Goal: Information Seeking & Learning: Learn about a topic

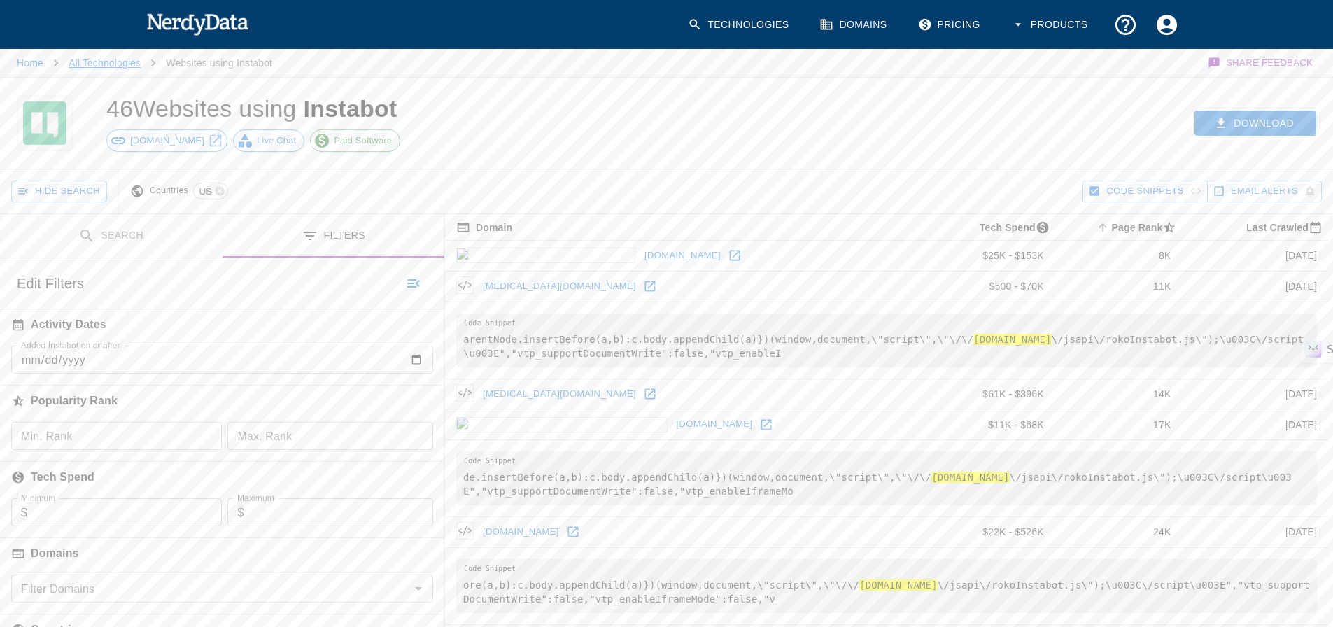
click at [106, 63] on link "All Technologies" at bounding box center [105, 62] width 72 height 11
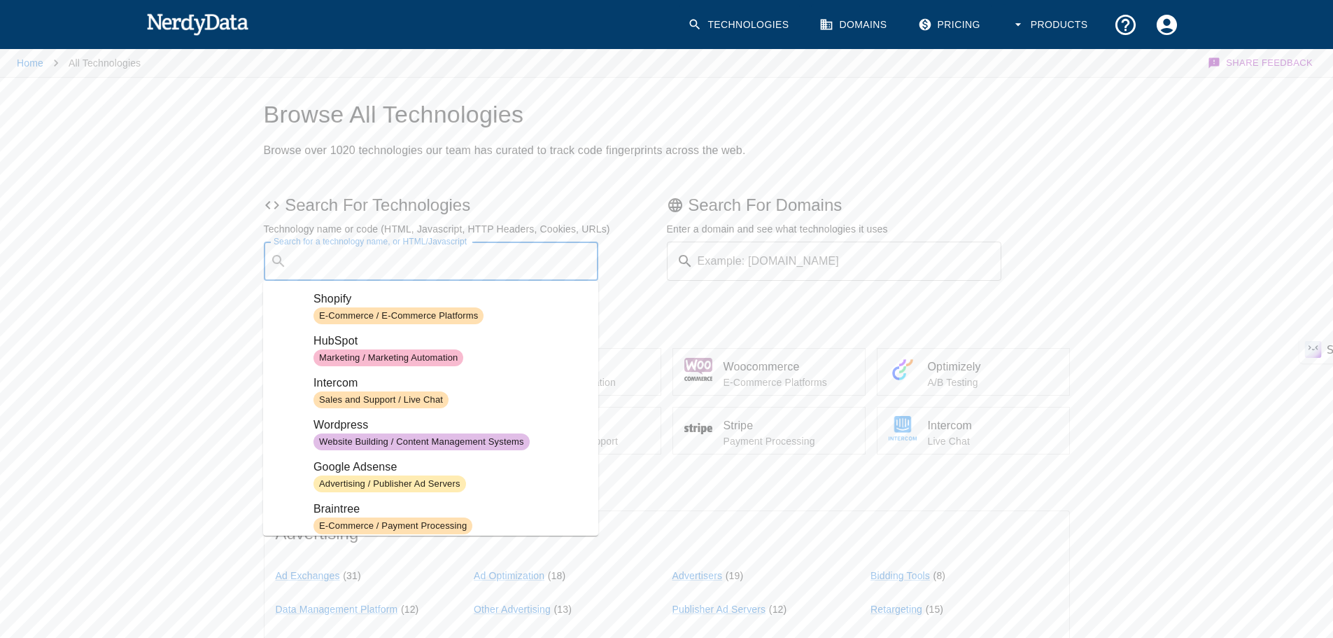
click at [339, 255] on input "Search for a technology name, or HTML/Javascript" at bounding box center [443, 261] width 300 height 27
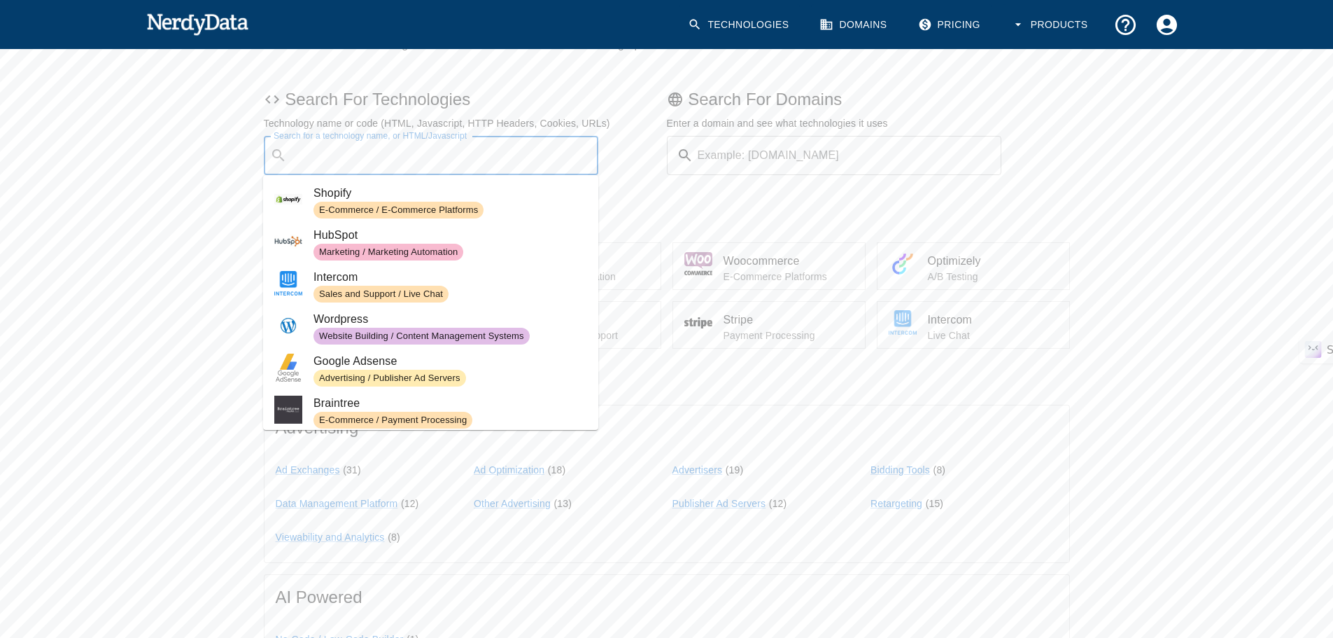
scroll to position [140, 0]
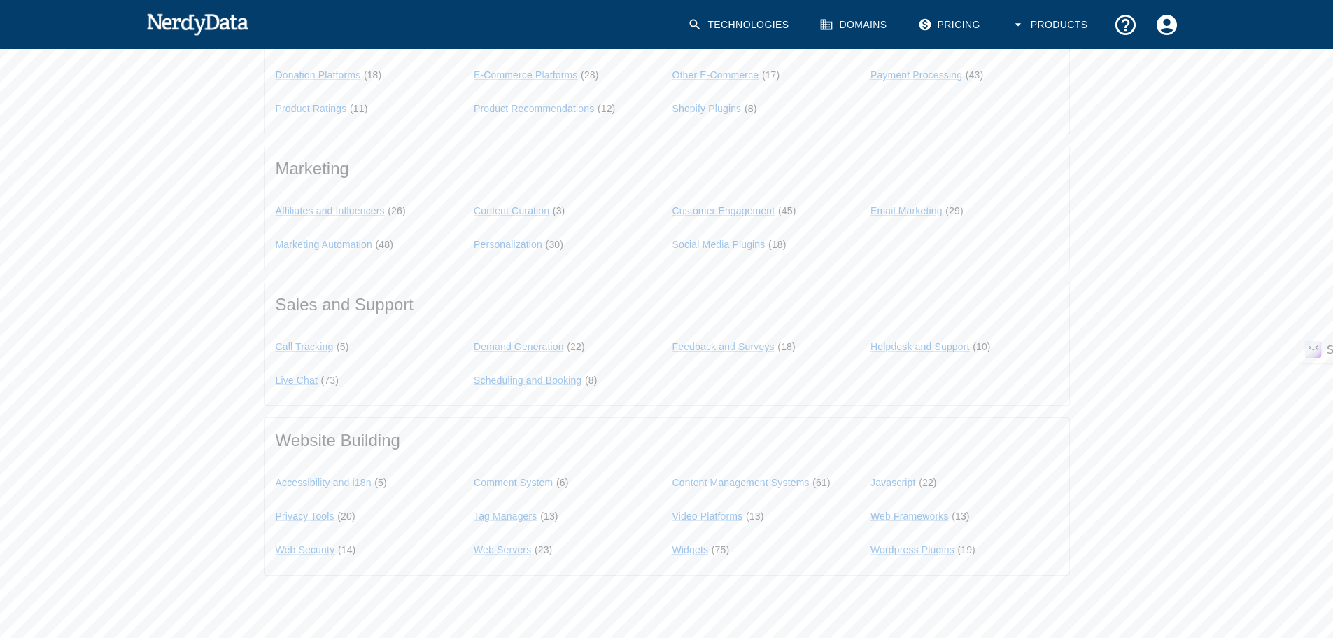
scroll to position [1128, 0]
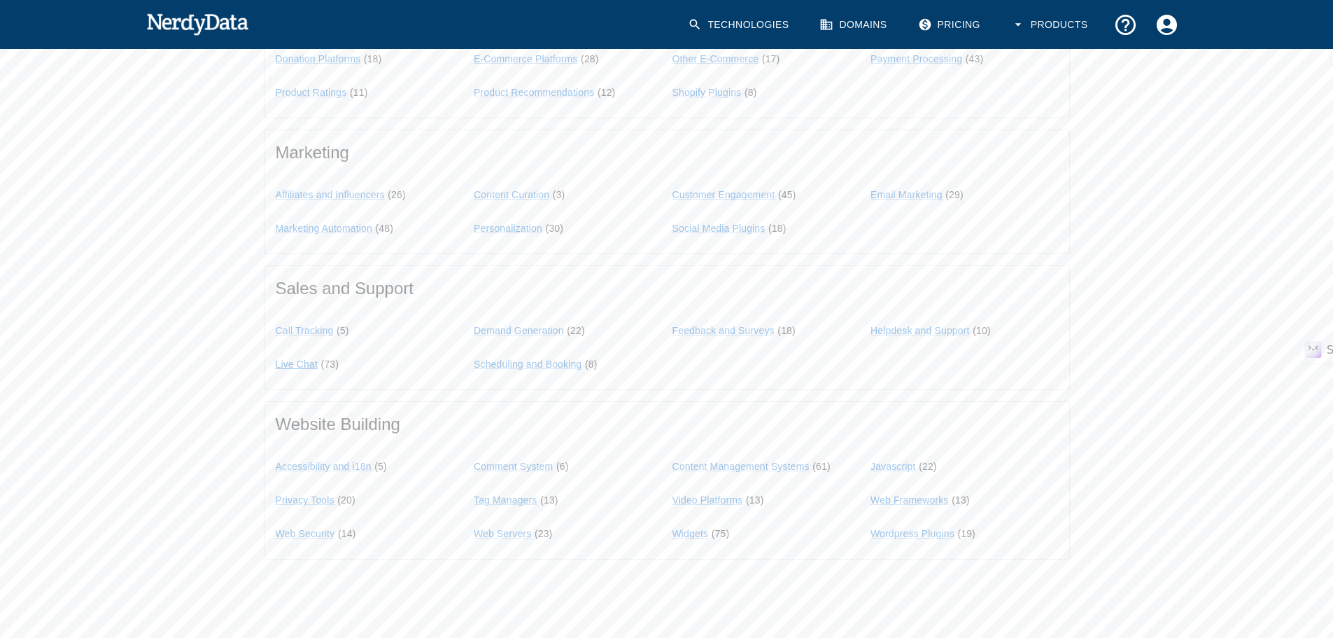
click at [303, 365] on link "Live Chat" at bounding box center [297, 363] width 43 height 11
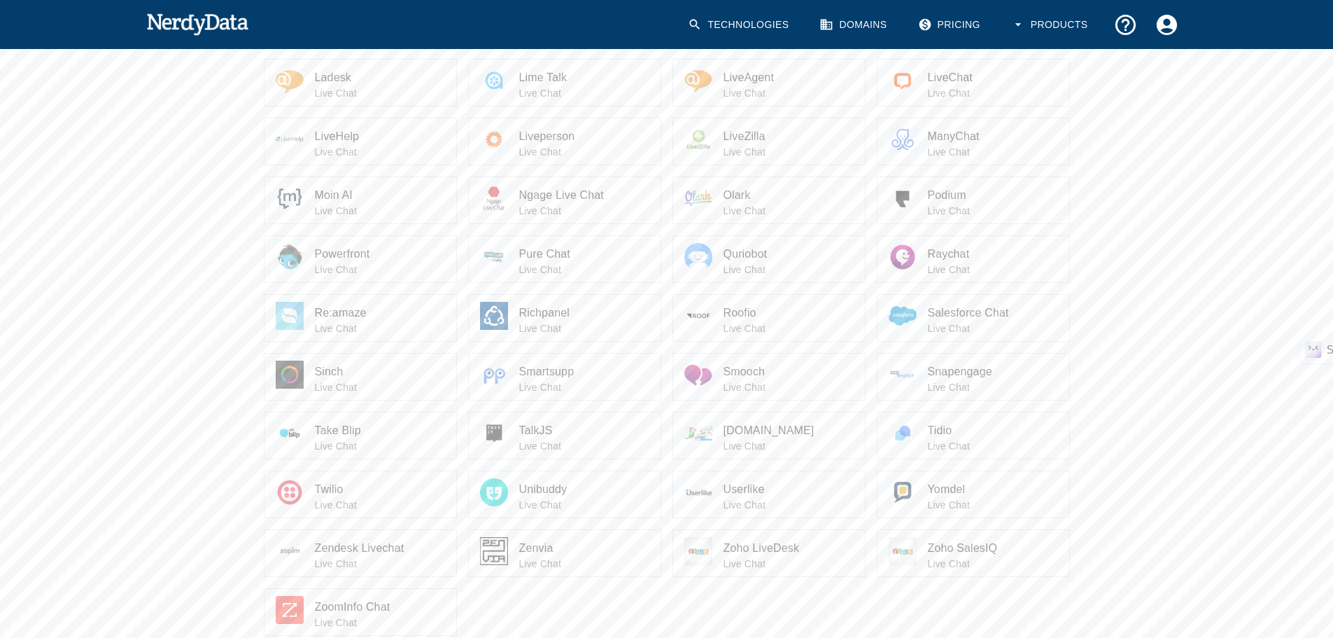
scroll to position [840, 0]
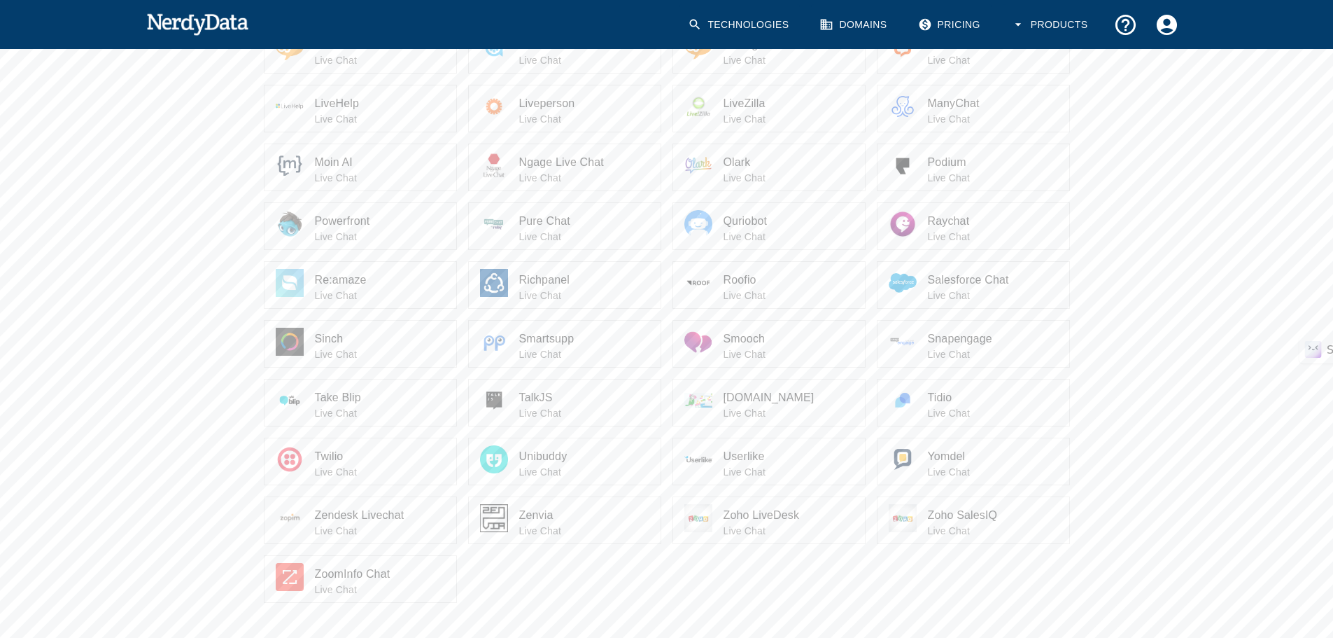
click at [764, 514] on span "Zoho LiveDesk" at bounding box center [789, 515] width 130 height 17
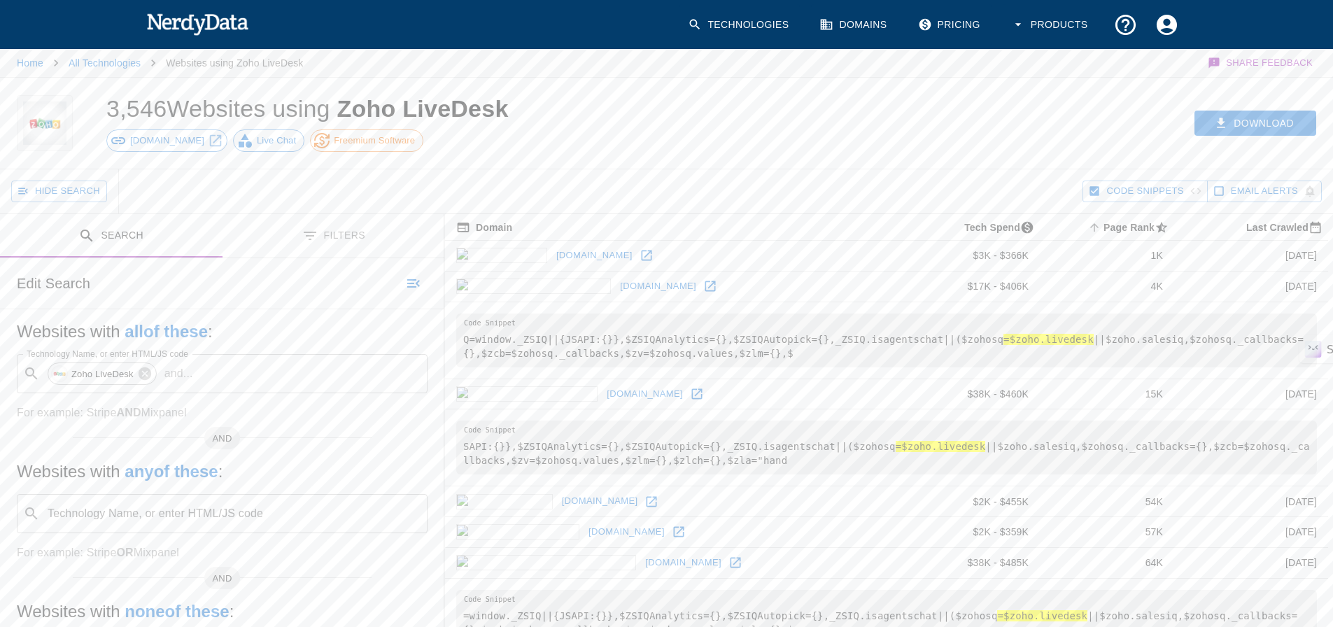
click at [327, 234] on button "Filters" at bounding box center [334, 236] width 223 height 44
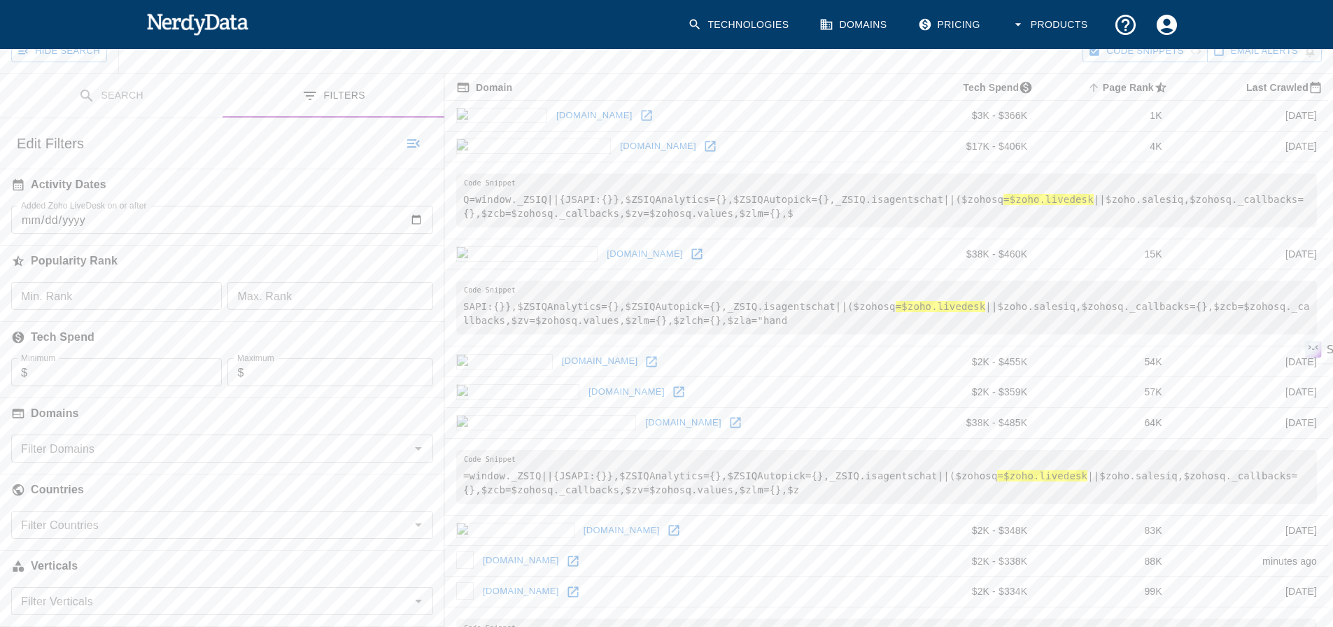
scroll to position [280, 0]
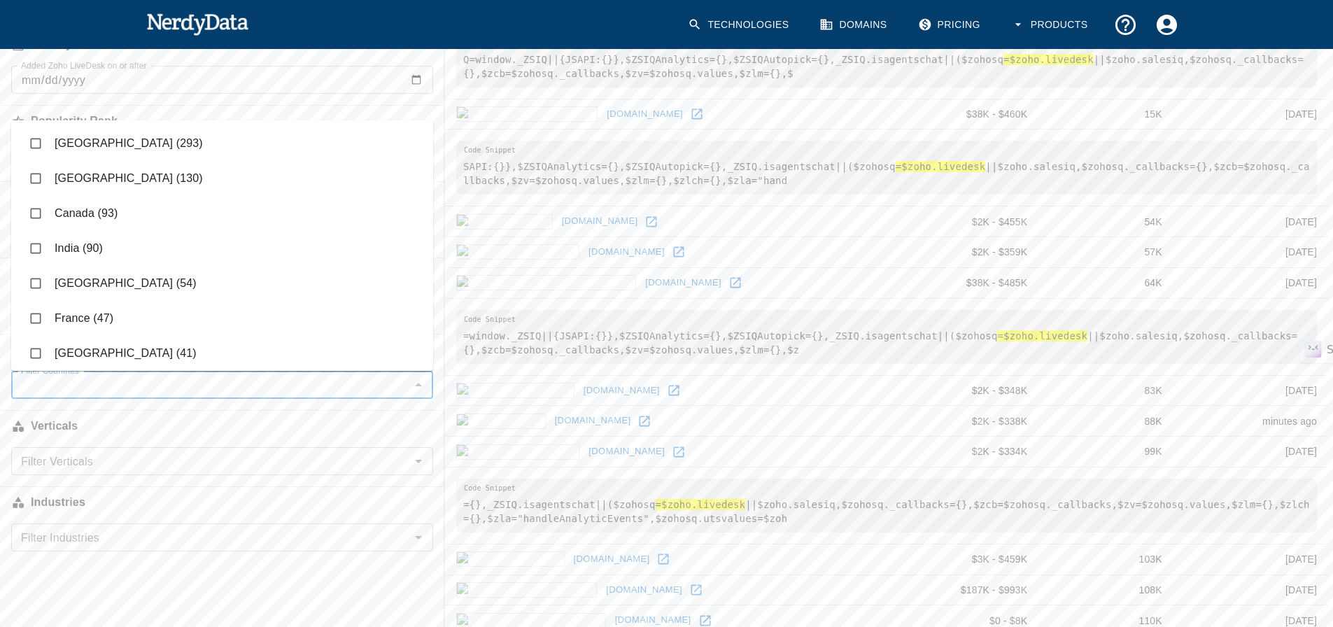
click at [90, 388] on input "Filter Countries" at bounding box center [210, 385] width 391 height 20
click at [38, 176] on input "checkbox" at bounding box center [35, 178] width 27 height 27
checkbox input "true"
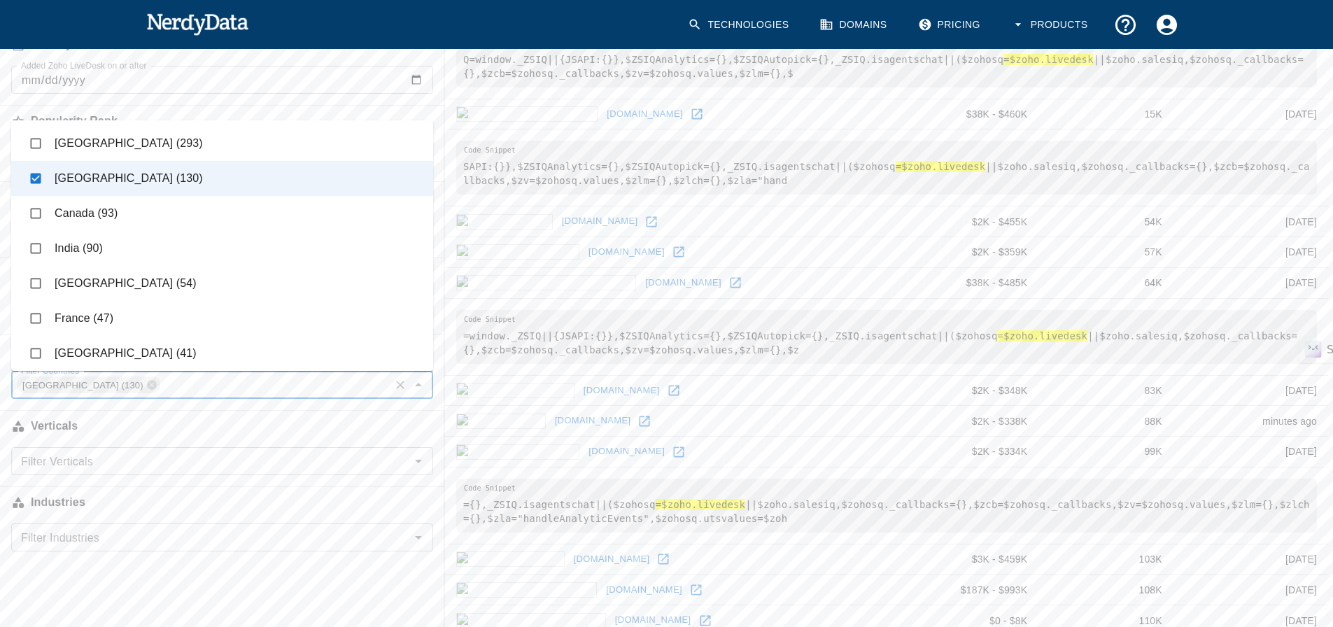
scroll to position [0, 0]
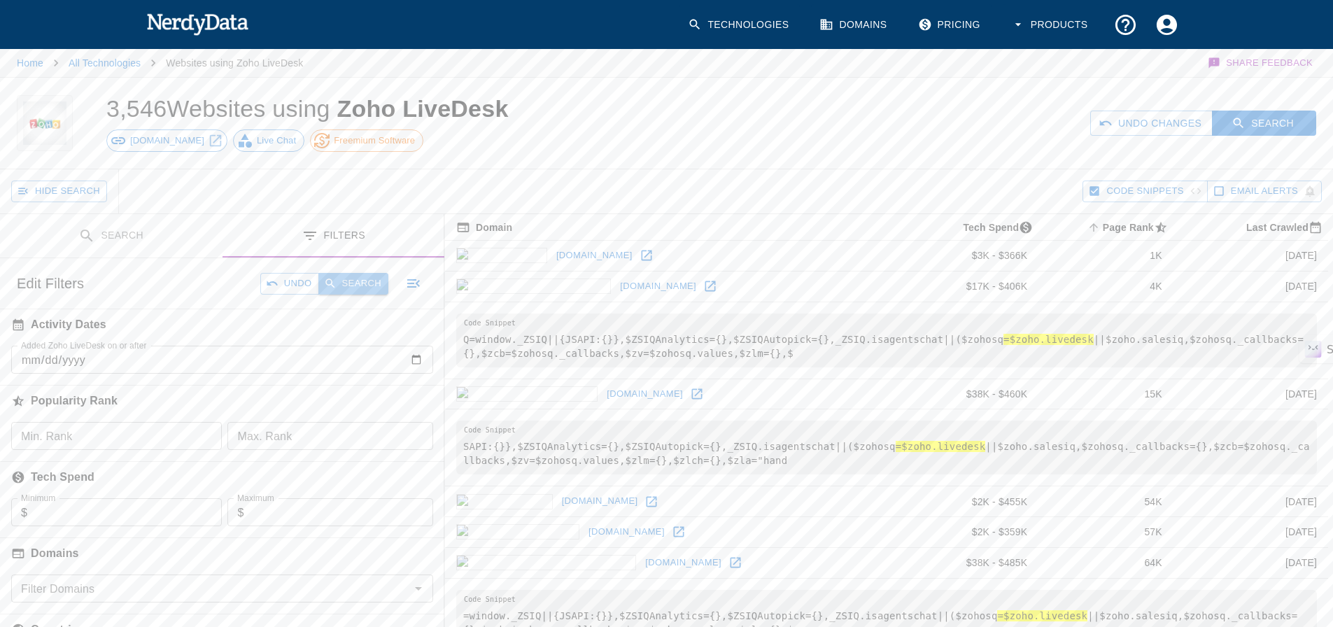
click at [368, 281] on button "Search" at bounding box center [353, 284] width 70 height 22
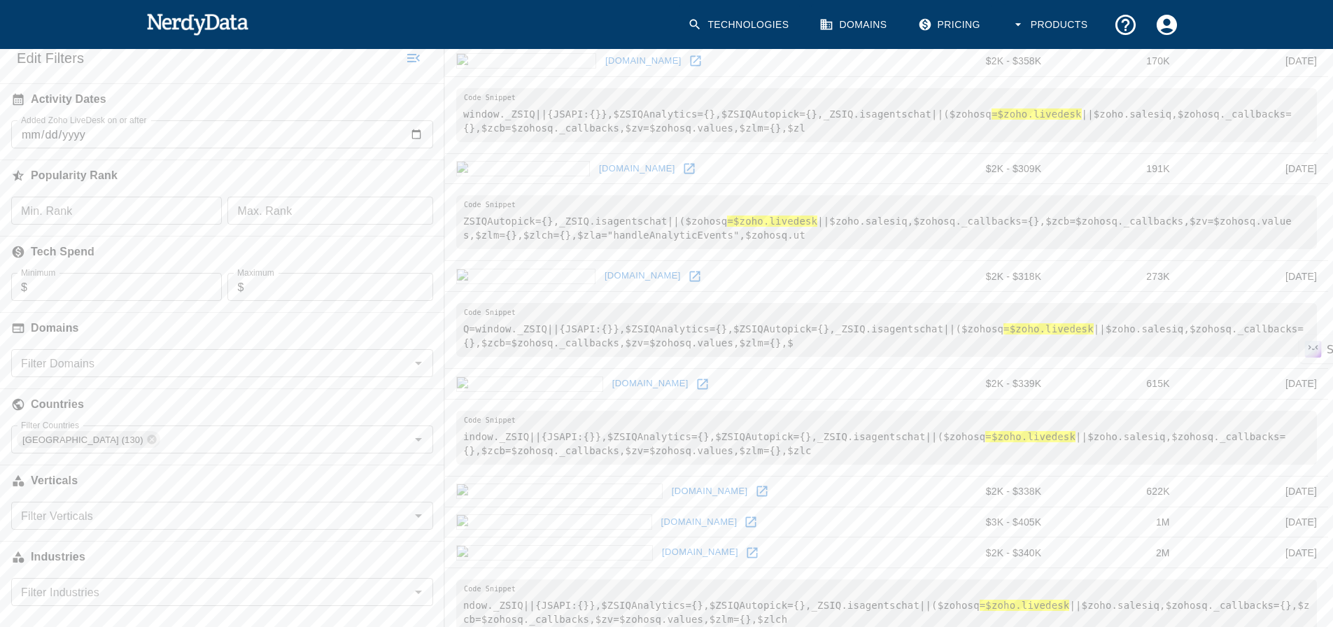
scroll to position [140, 0]
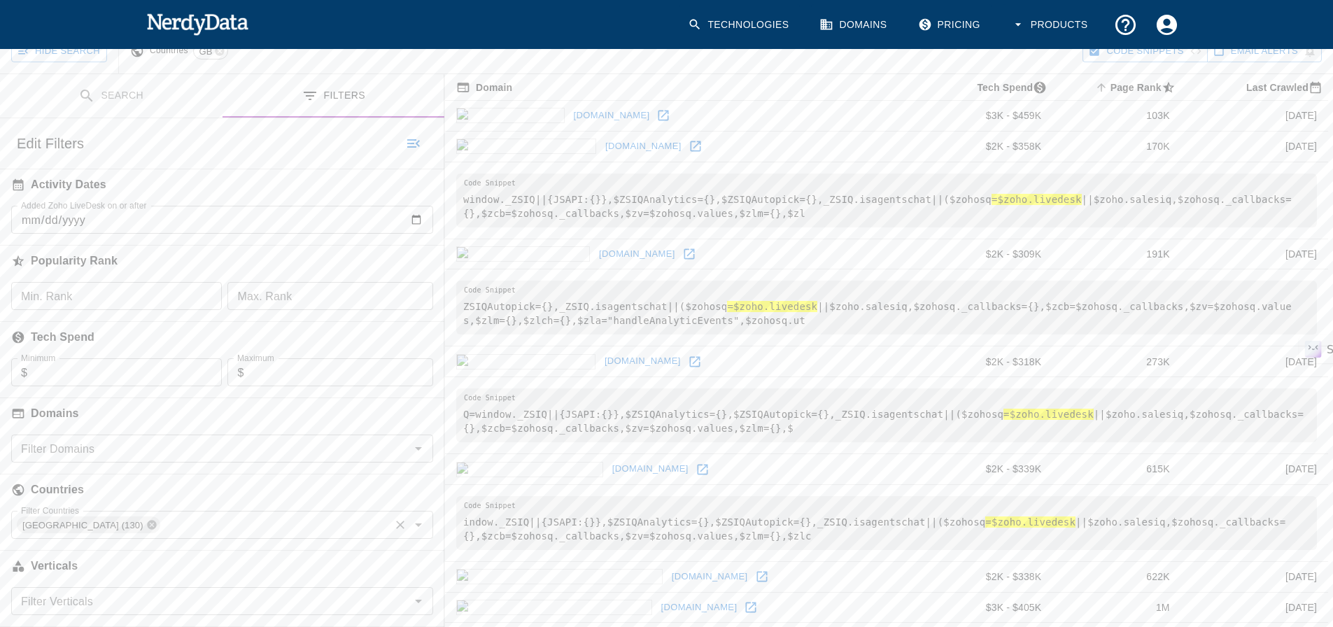
click at [147, 521] on icon at bounding box center [151, 525] width 9 height 9
click at [272, 530] on input "Filter Countries" at bounding box center [210, 525] width 391 height 20
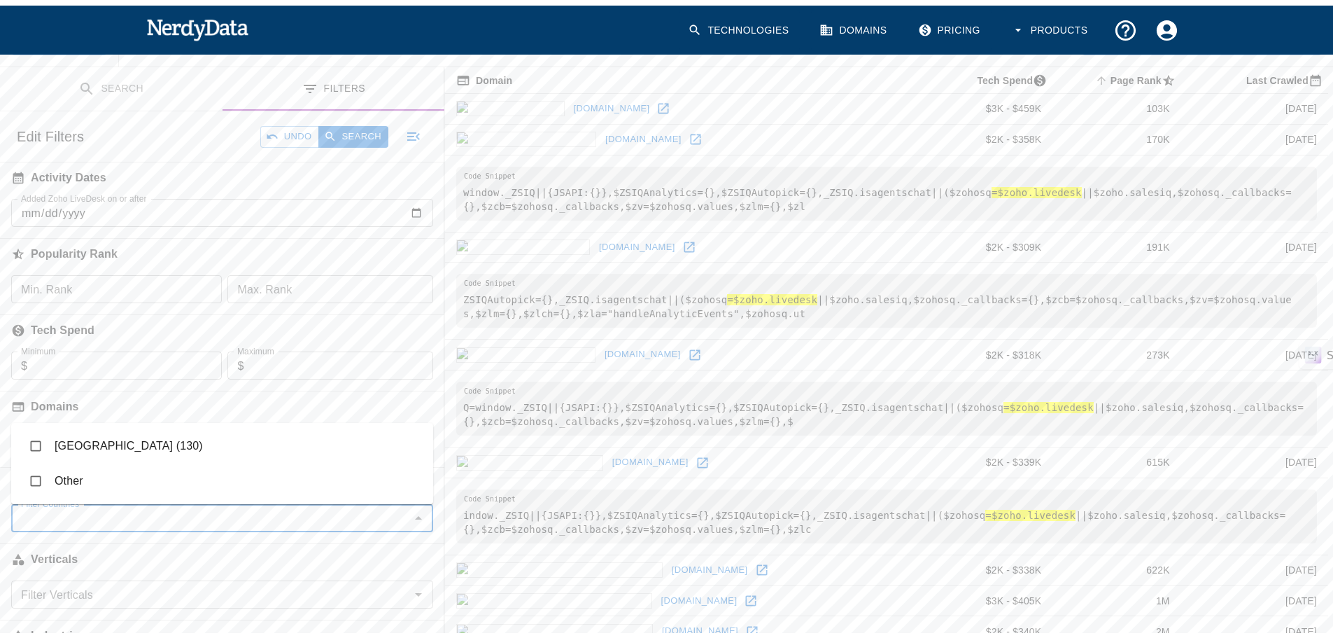
scroll to position [0, 0]
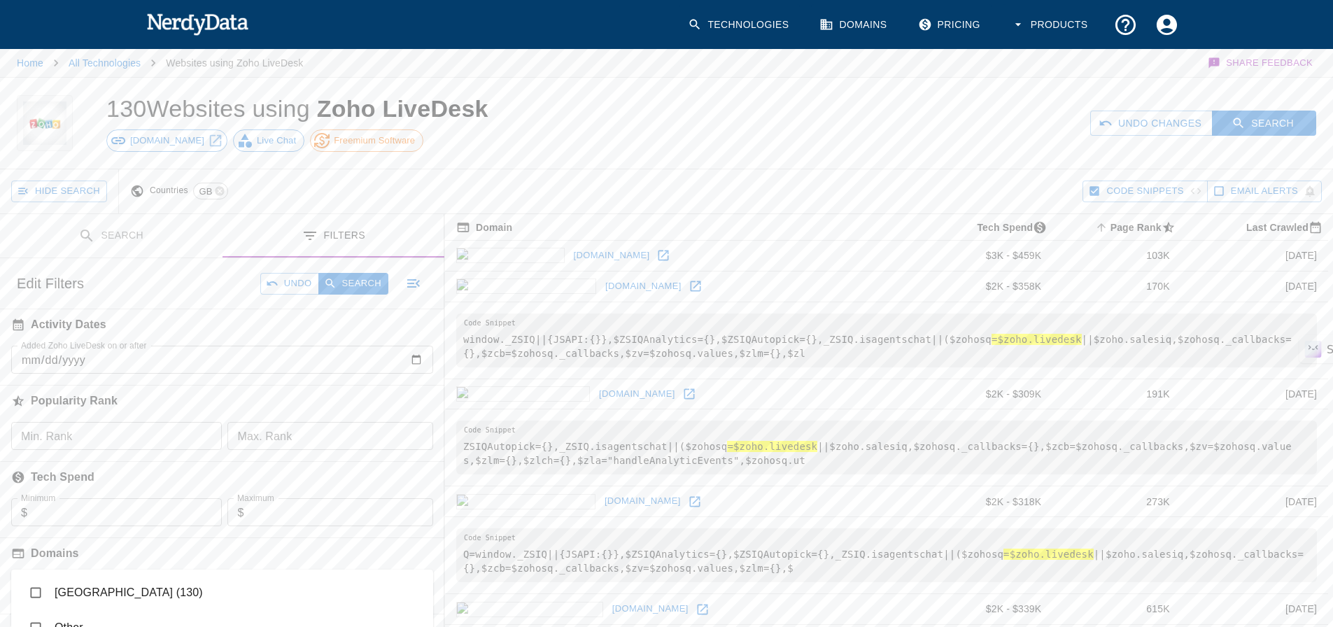
click at [134, 239] on button "Search" at bounding box center [111, 236] width 223 height 44
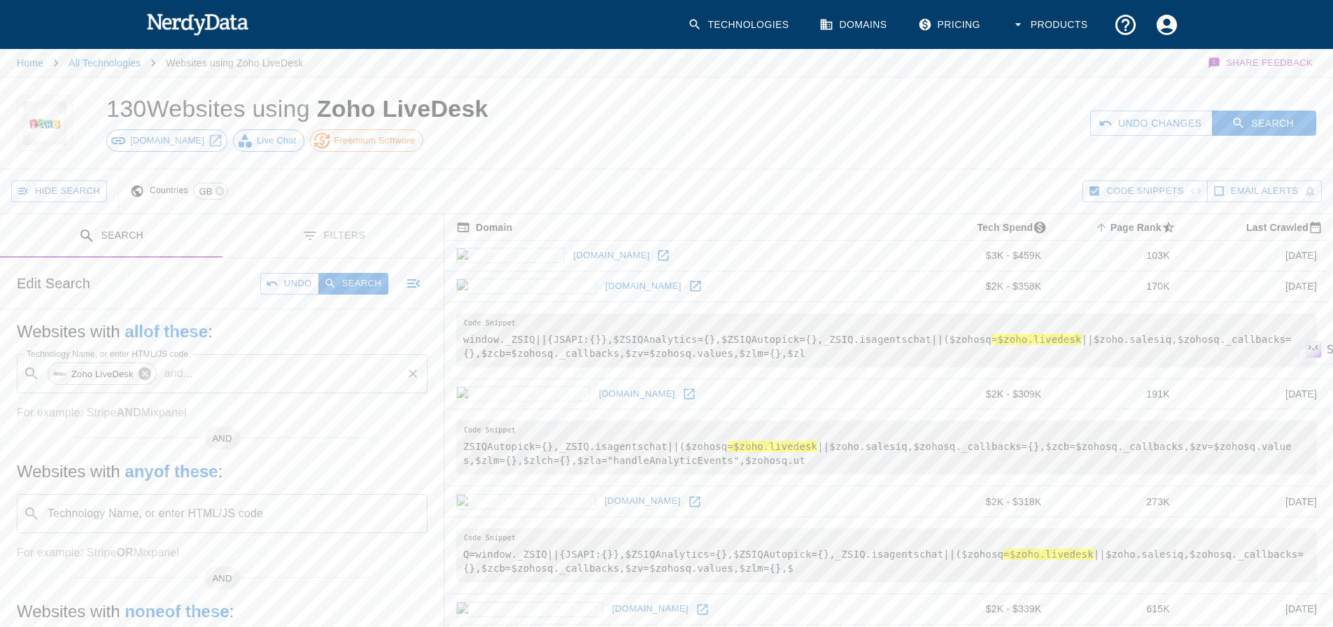
click at [141, 370] on icon at bounding box center [145, 373] width 13 height 13
click at [141, 136] on span "[DOMAIN_NAME]" at bounding box center [167, 141] width 90 height 14
click at [218, 56] on p "Websites using Zoho LiveDesk" at bounding box center [234, 63] width 137 height 14
click at [119, 59] on link "All Technologies" at bounding box center [105, 62] width 72 height 11
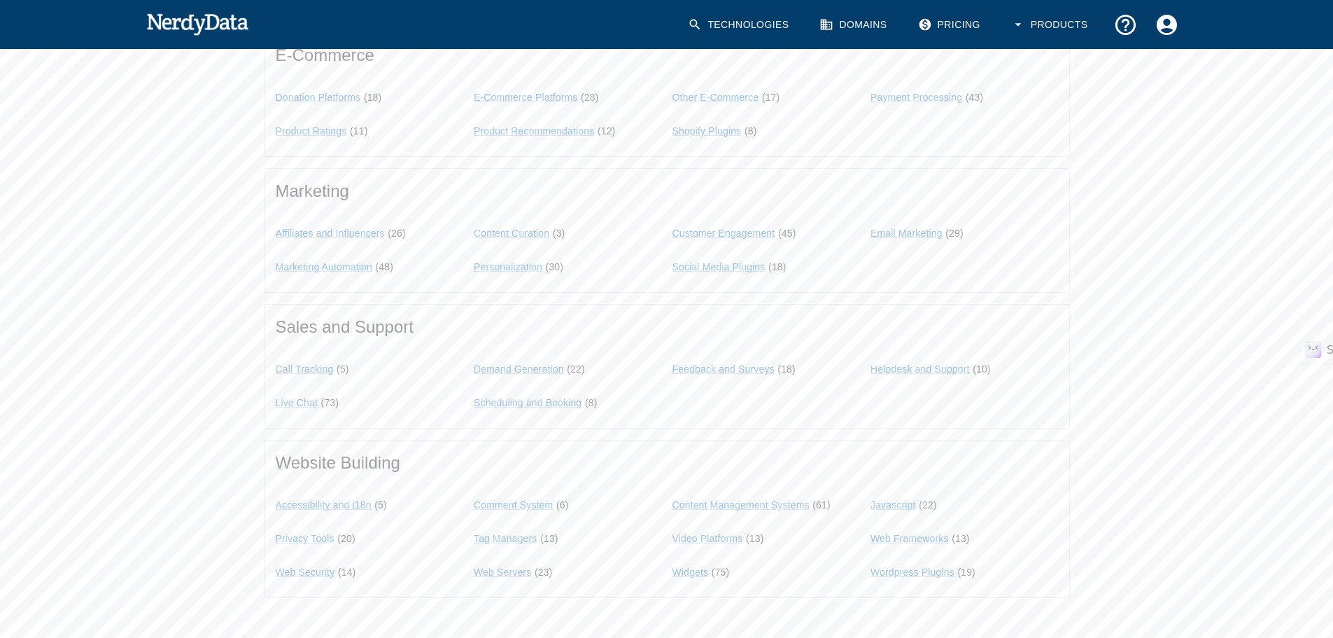
scroll to position [1120, 0]
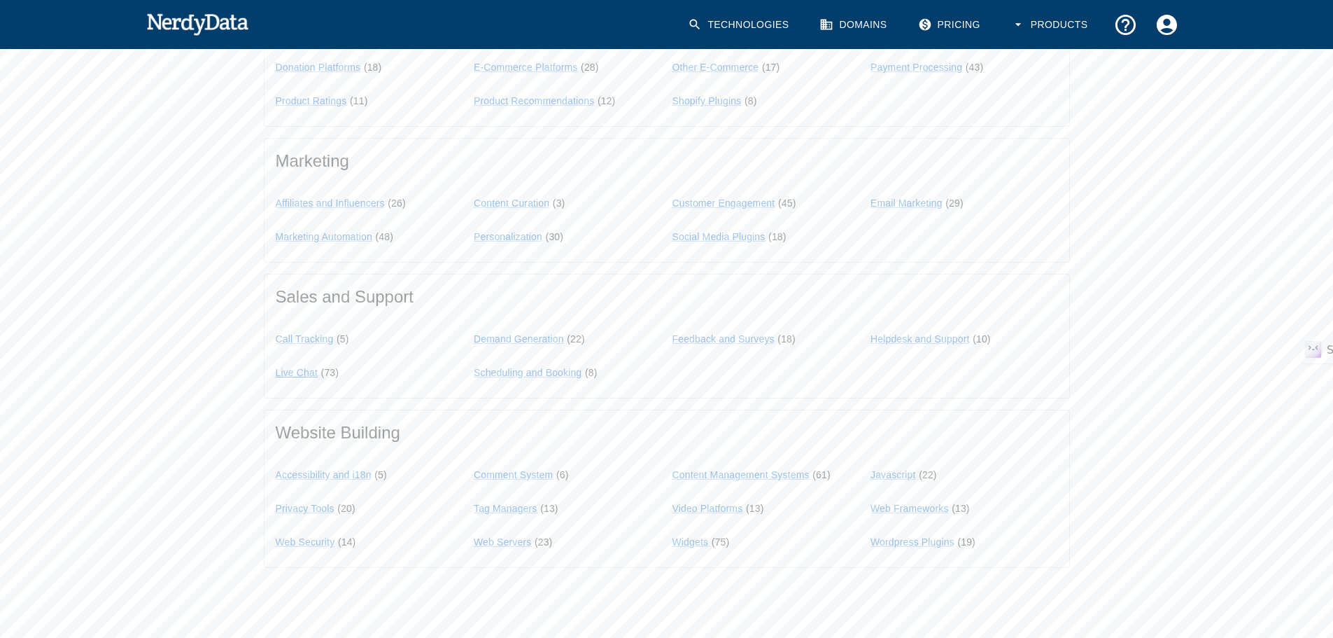
click at [311, 372] on link "Live Chat" at bounding box center [297, 372] width 43 height 11
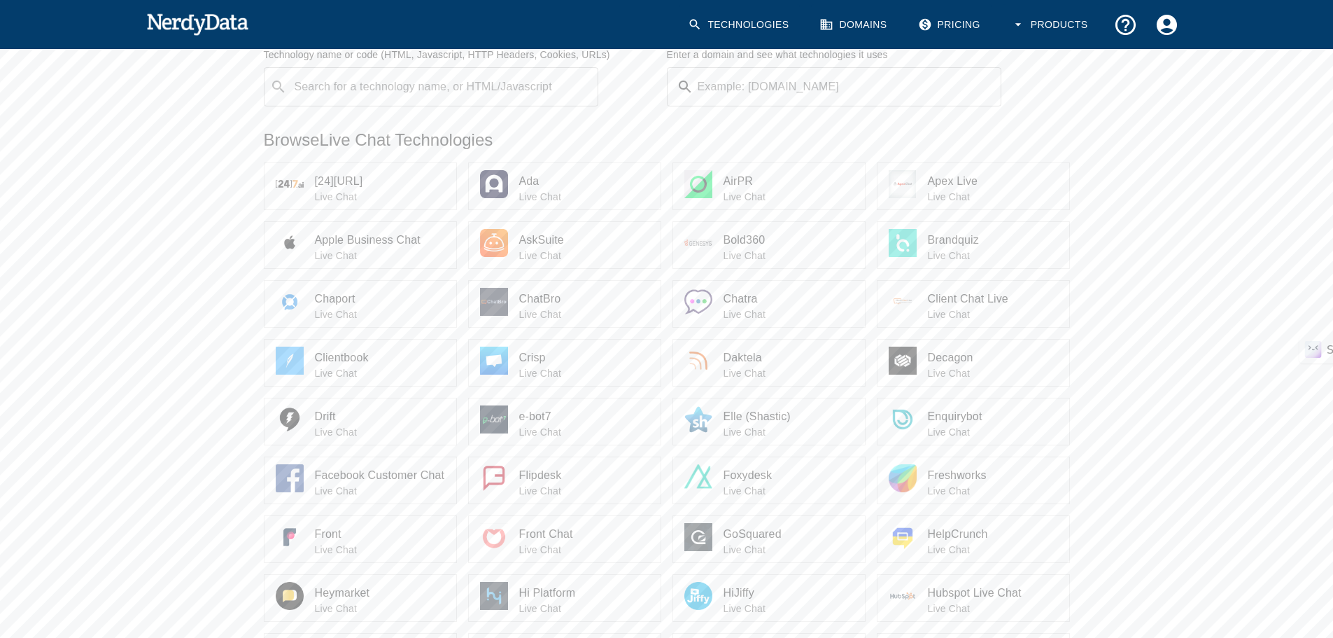
scroll to position [140, 0]
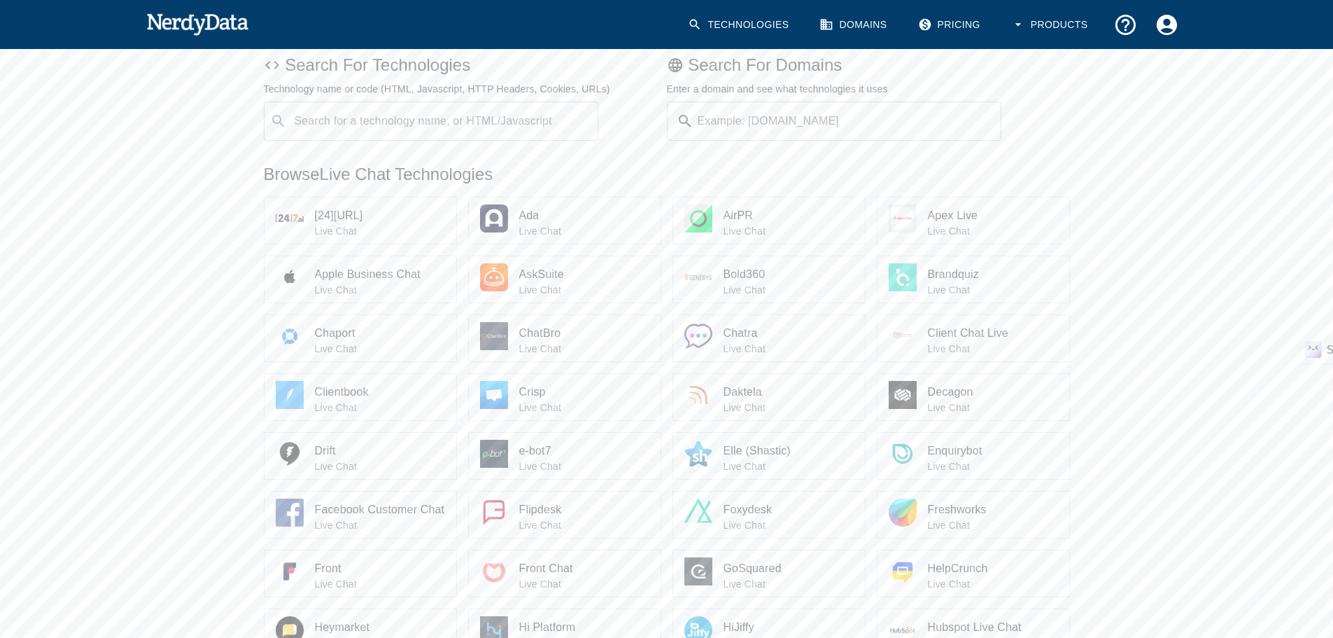
click at [331, 215] on span "[24][URL]" at bounding box center [380, 215] width 130 height 17
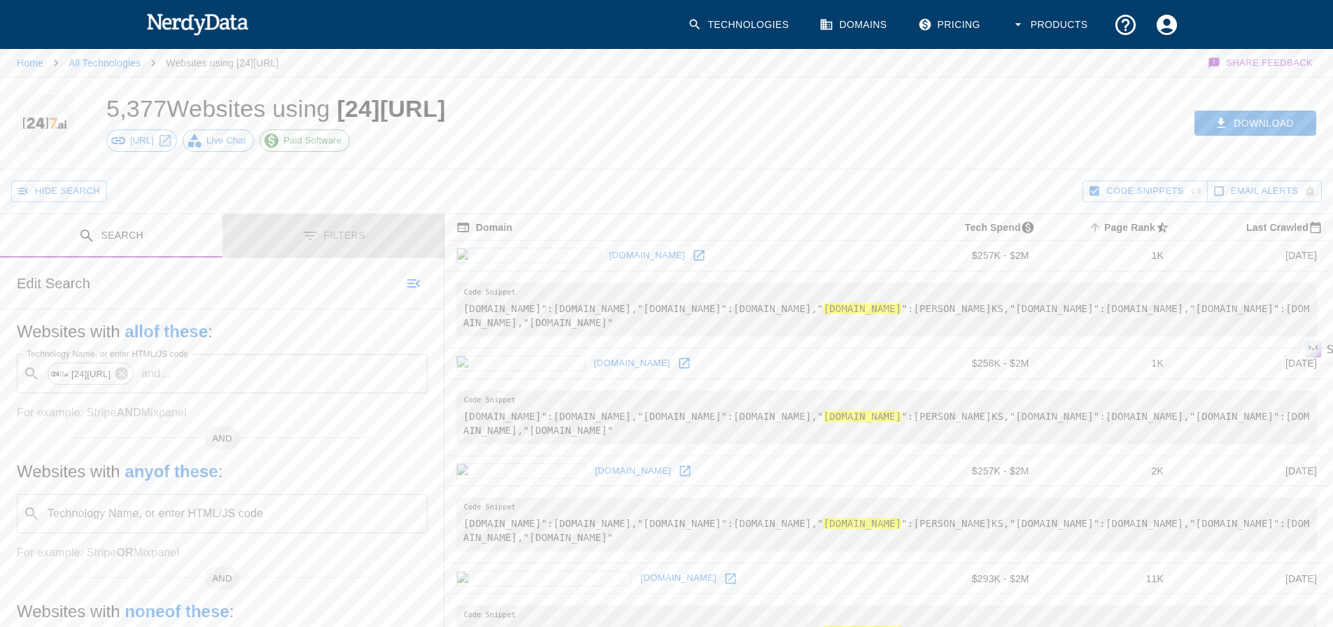
click at [326, 236] on button "Filters" at bounding box center [334, 236] width 223 height 44
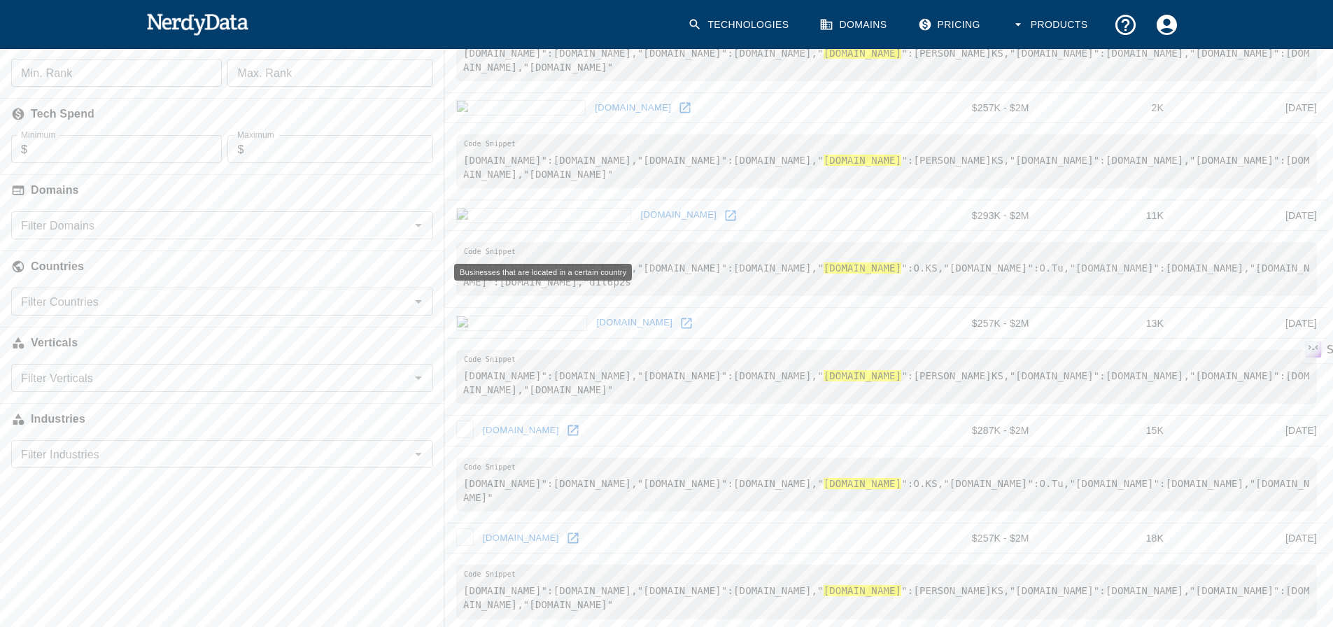
scroll to position [280, 0]
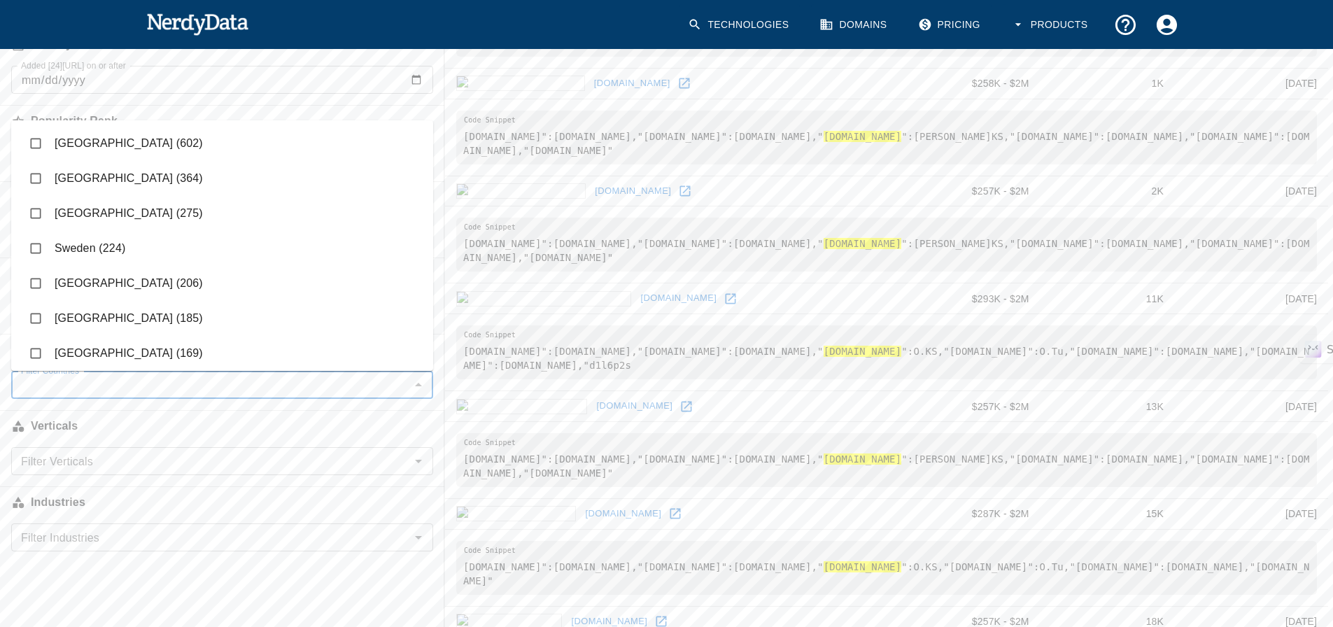
click at [134, 389] on input "Filter Countries" at bounding box center [210, 385] width 391 height 20
click at [34, 136] on input "checkbox" at bounding box center [35, 143] width 27 height 27
checkbox input "true"
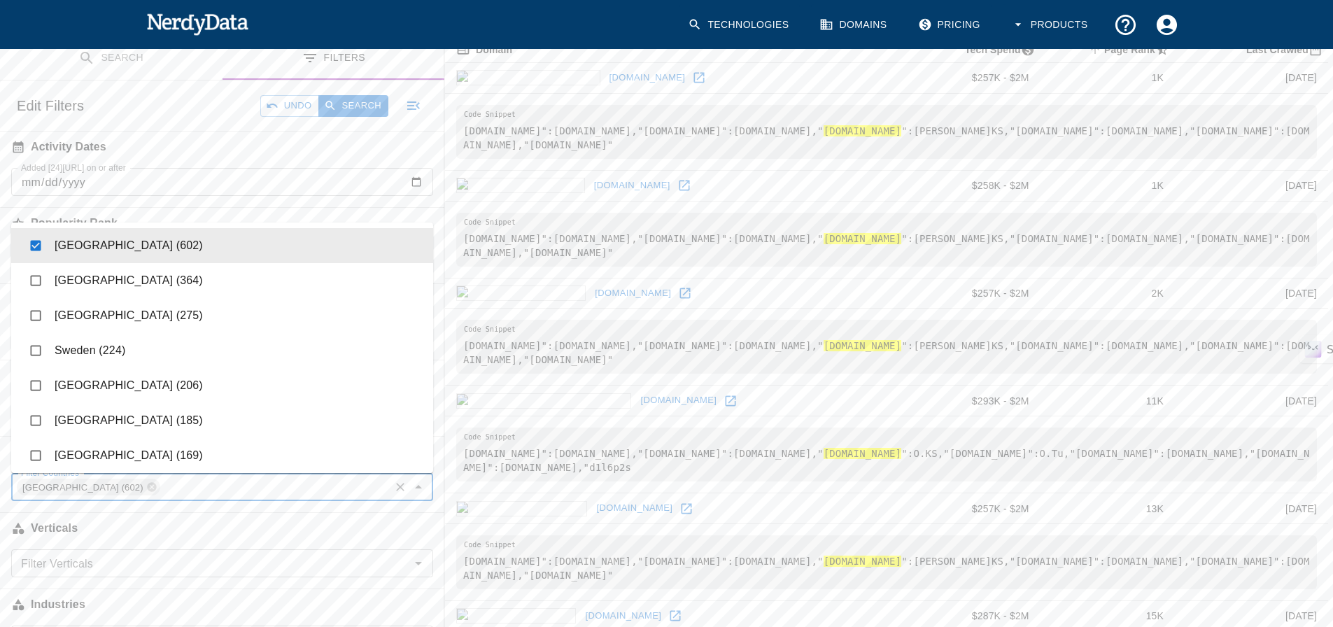
scroll to position [0, 0]
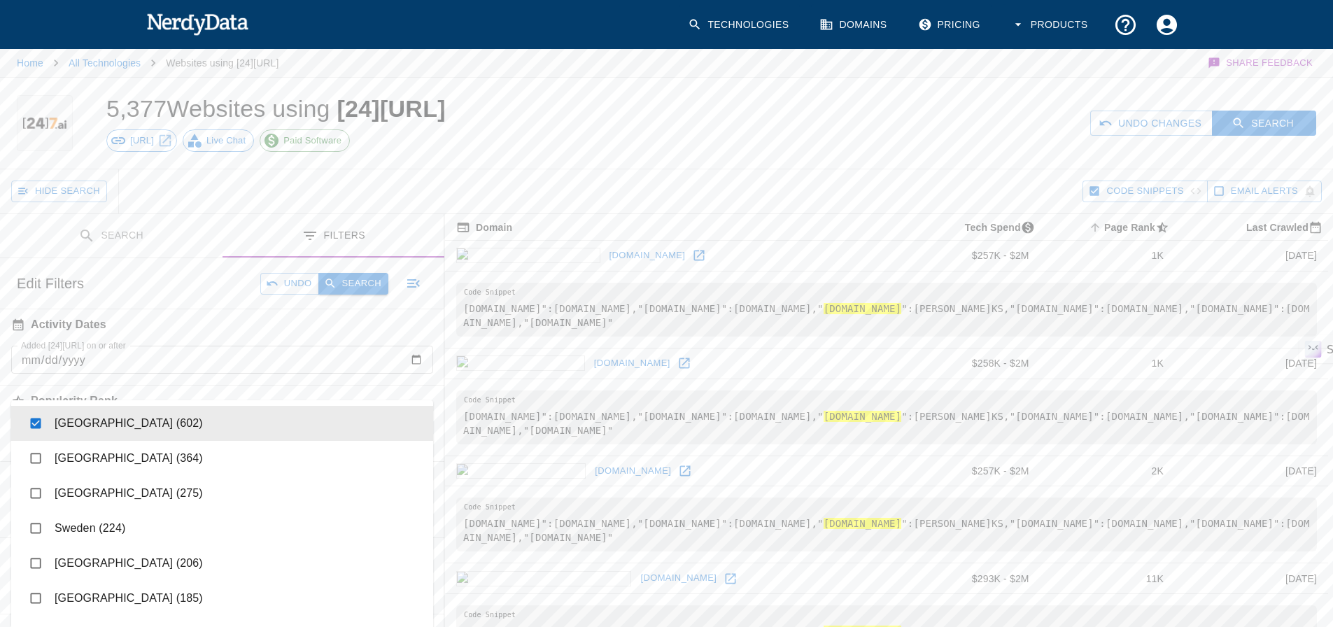
click at [347, 279] on button "Search" at bounding box center [353, 284] width 70 height 22
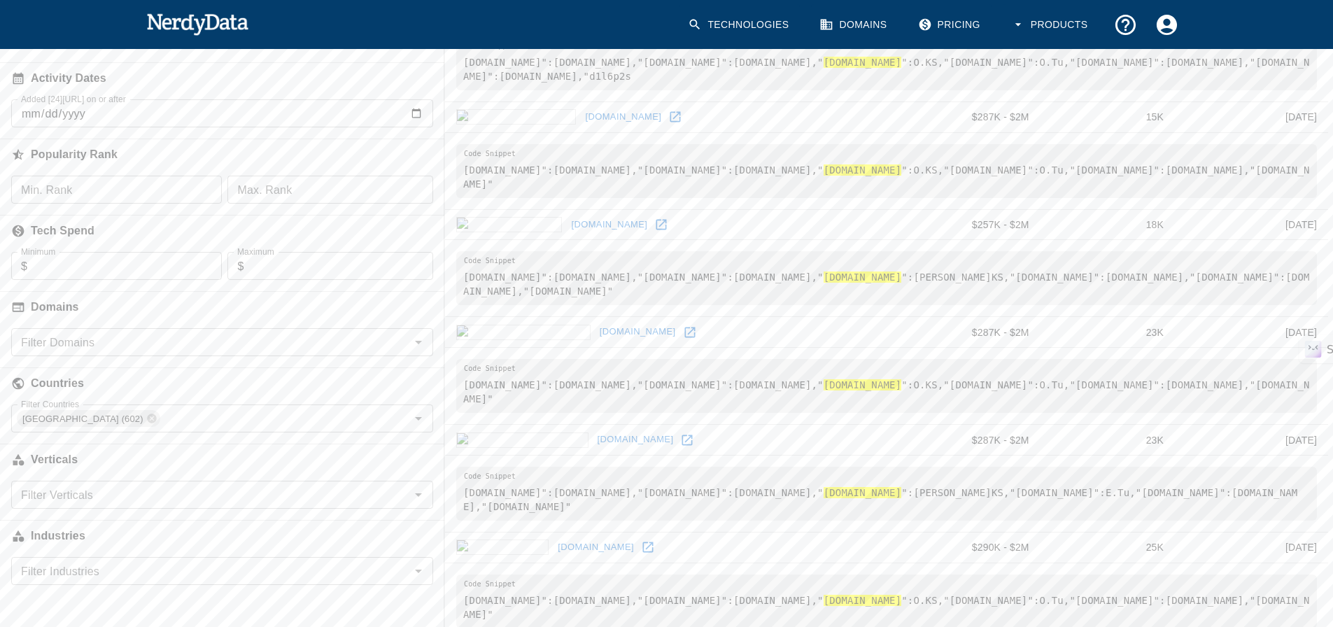
scroll to position [280, 0]
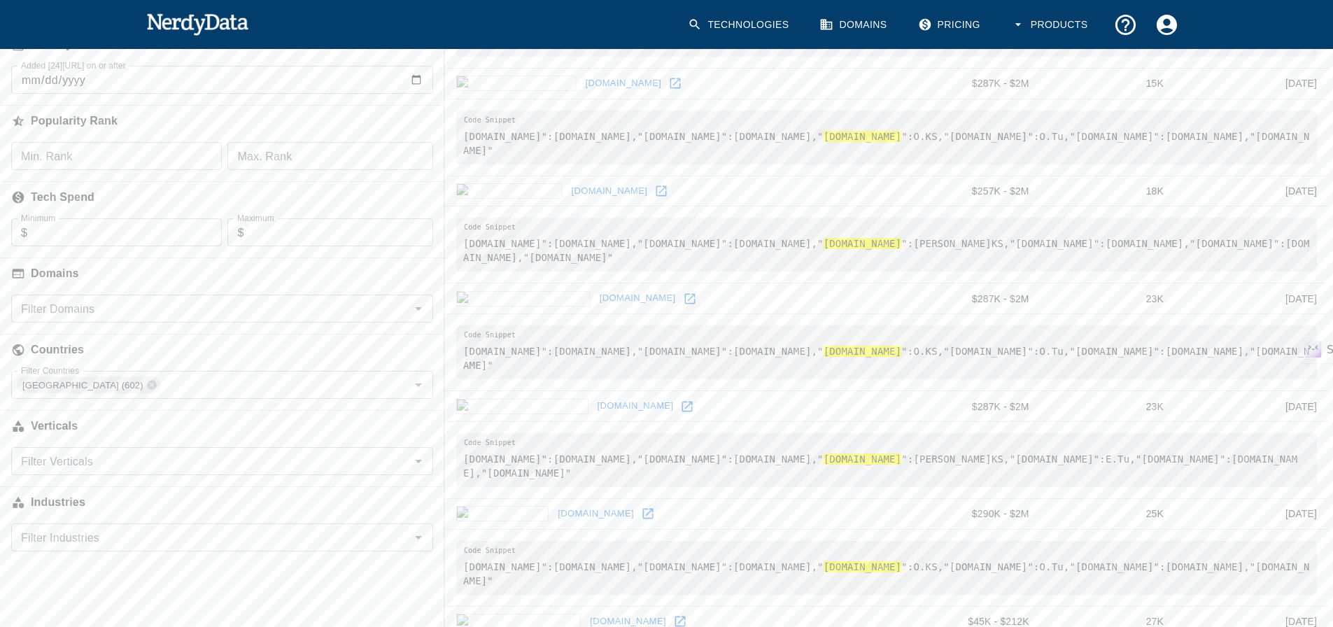
click at [685, 297] on icon at bounding box center [690, 298] width 10 height 10
